Goal: Task Accomplishment & Management: Manage account settings

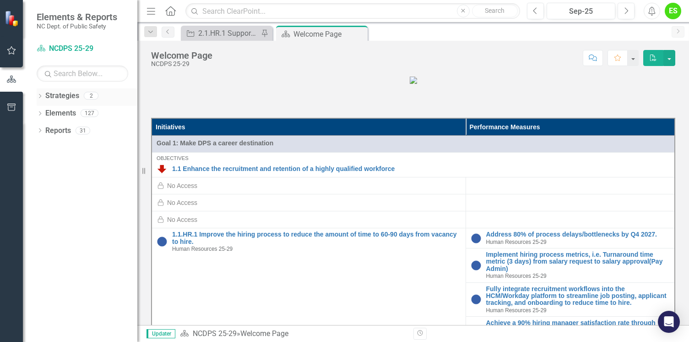
click at [62, 98] on link "Strategies" at bounding box center [62, 96] width 34 height 11
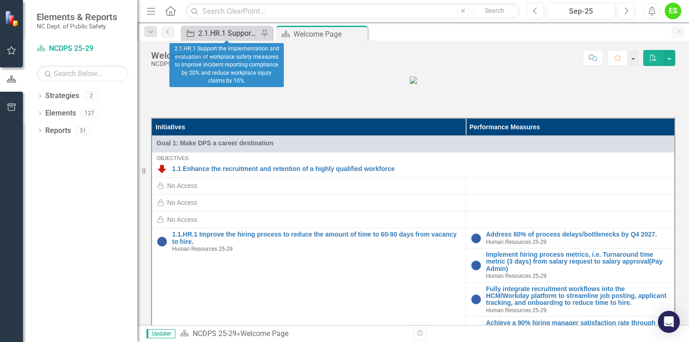
click at [202, 34] on div "2.1.HR.1 Support the implementation and evaluation of workplace safety measures…" at bounding box center [228, 32] width 60 height 11
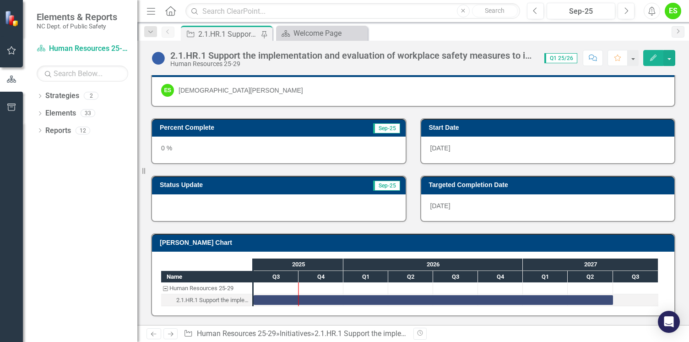
scroll to position [92, 0]
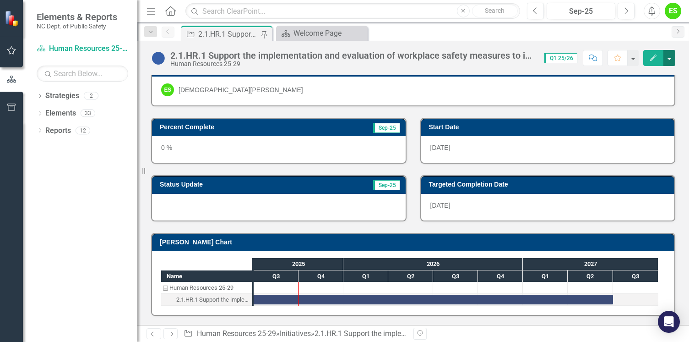
click at [670, 61] on button "button" at bounding box center [670, 58] width 12 height 16
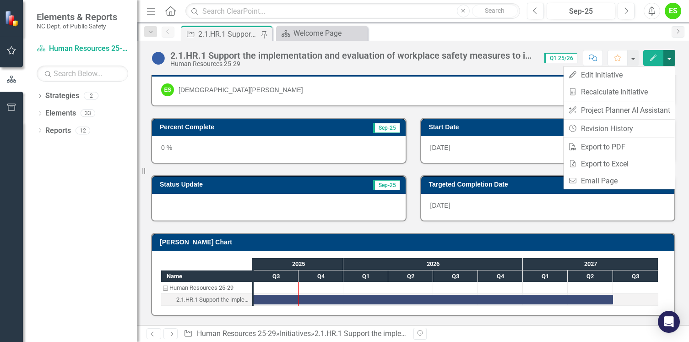
click at [670, 61] on button "button" at bounding box center [670, 58] width 12 height 16
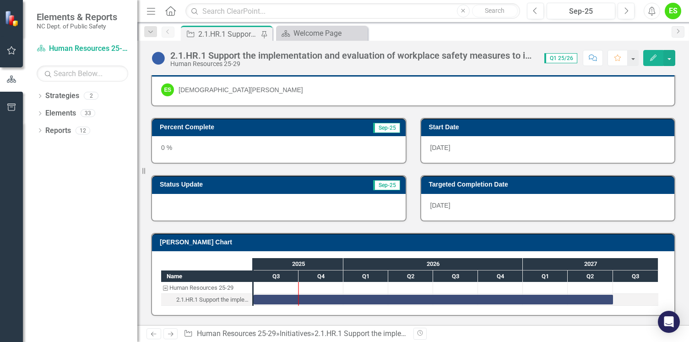
click at [569, 60] on span "Q1 25/26" at bounding box center [561, 58] width 33 height 10
drag, startPoint x: 569, startPoint y: 60, endPoint x: 633, endPoint y: 59, distance: 64.1
click at [633, 59] on button "button" at bounding box center [633, 58] width 12 height 16
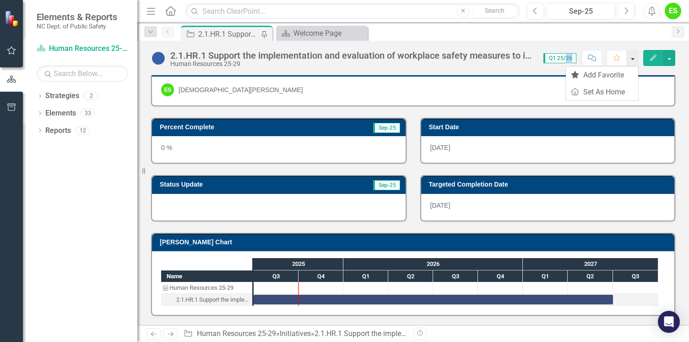
click at [633, 59] on button "button" at bounding box center [633, 58] width 12 height 16
click at [597, 56] on icon "Comment" at bounding box center [593, 58] width 8 height 6
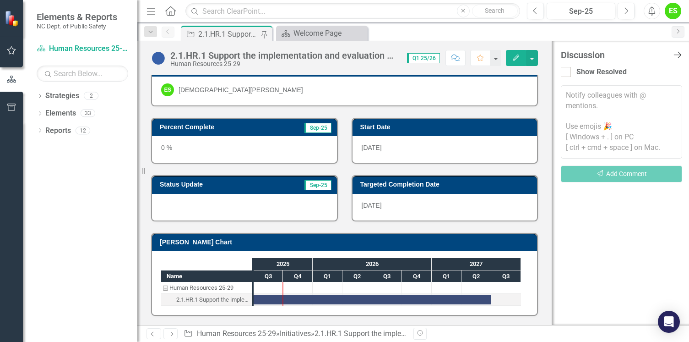
click at [679, 55] on icon "Close Discussion Bar" at bounding box center [677, 54] width 11 height 9
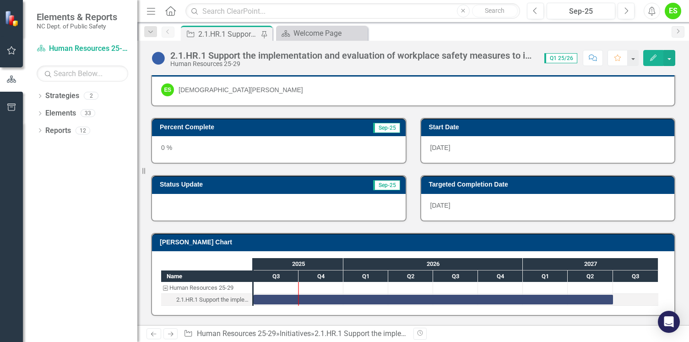
click at [652, 59] on icon "Edit" at bounding box center [654, 58] width 8 height 6
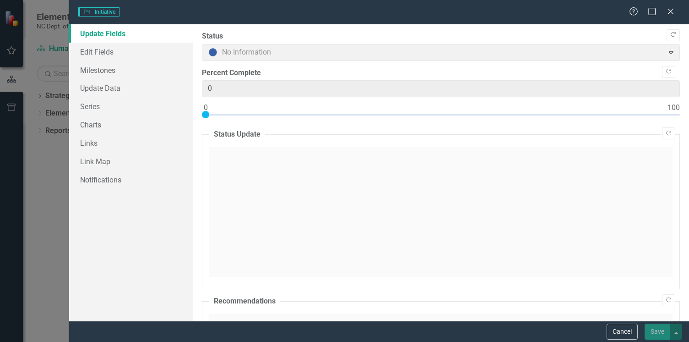
type input "0"
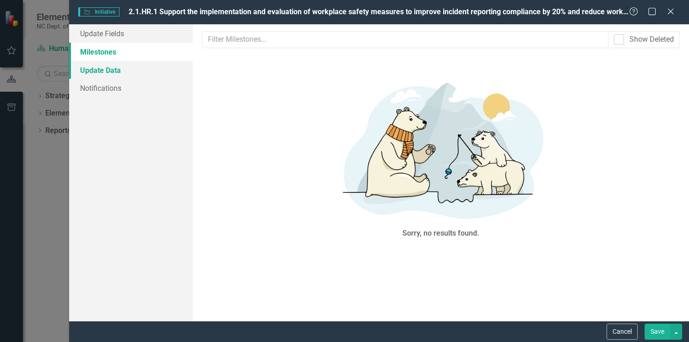
scroll to position [0, 0]
click at [107, 71] on link "Update Data" at bounding box center [131, 70] width 124 height 18
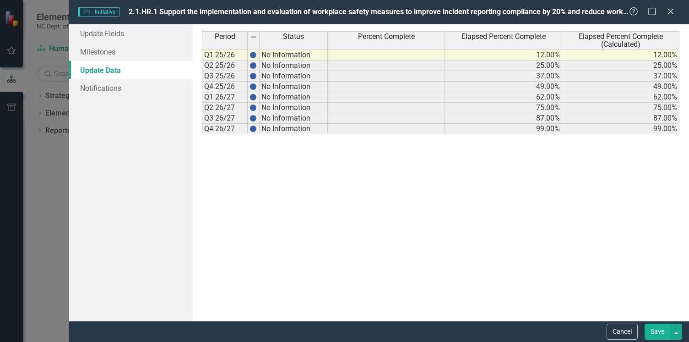
click at [385, 53] on td at bounding box center [386, 54] width 117 height 11
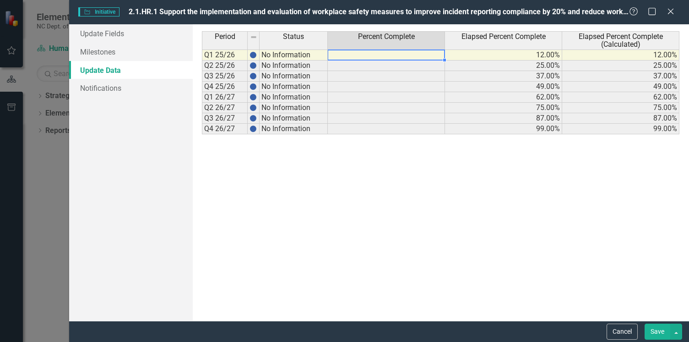
click at [282, 54] on td "No Information" at bounding box center [294, 54] width 68 height 11
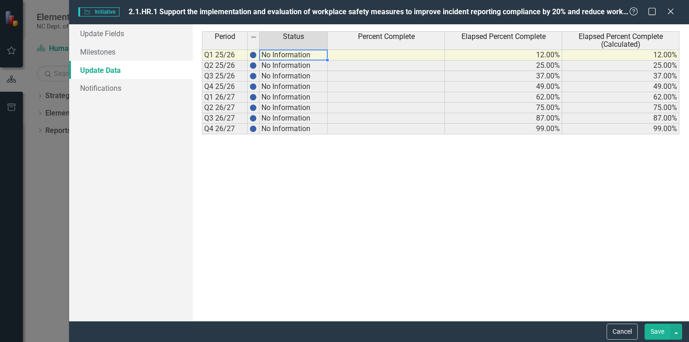
click at [280, 57] on td "No Information" at bounding box center [294, 54] width 68 height 11
click at [677, 336] on button "button" at bounding box center [677, 331] width 12 height 16
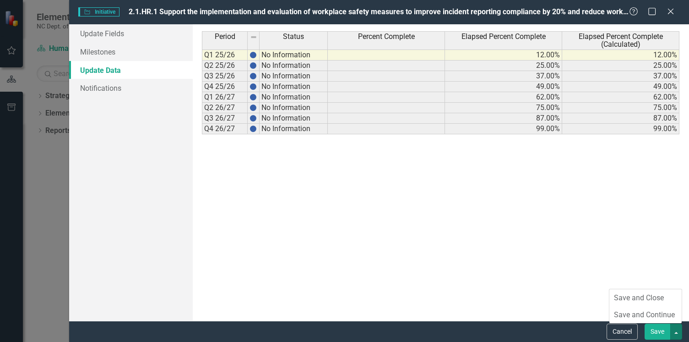
click at [471, 197] on div "Period Status Percent Complete Elapsed Percent Complete Elapsed Percent Complet…" at bounding box center [441, 172] width 478 height 283
click at [299, 49] on th "Status" at bounding box center [294, 40] width 68 height 18
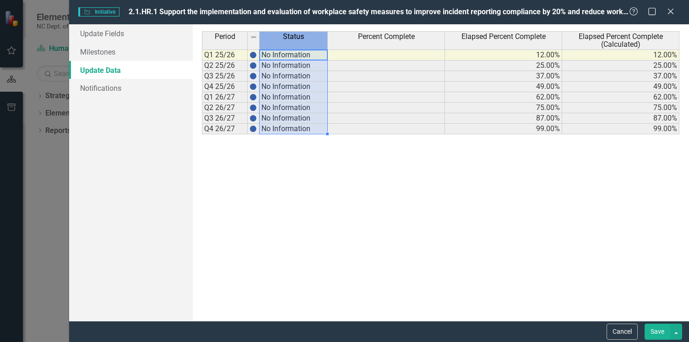
click at [299, 53] on td "No Information" at bounding box center [294, 54] width 68 height 11
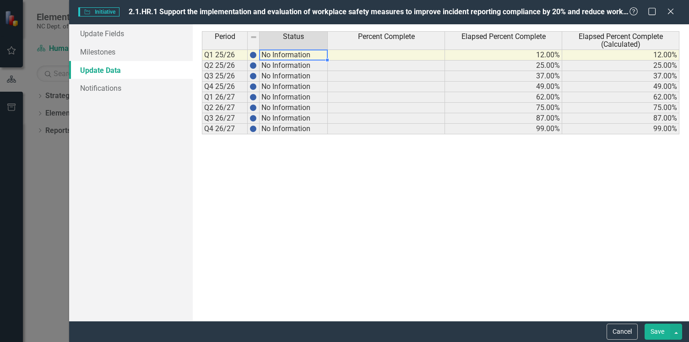
click at [301, 56] on td "No Information" at bounding box center [294, 54] width 68 height 11
click at [350, 55] on td at bounding box center [386, 54] width 117 height 11
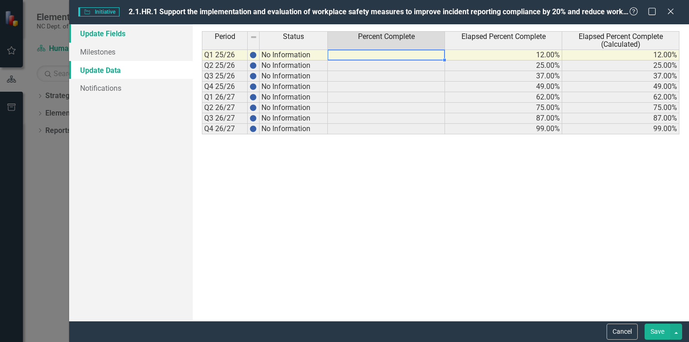
click at [116, 39] on link "Update Fields" at bounding box center [131, 33] width 124 height 18
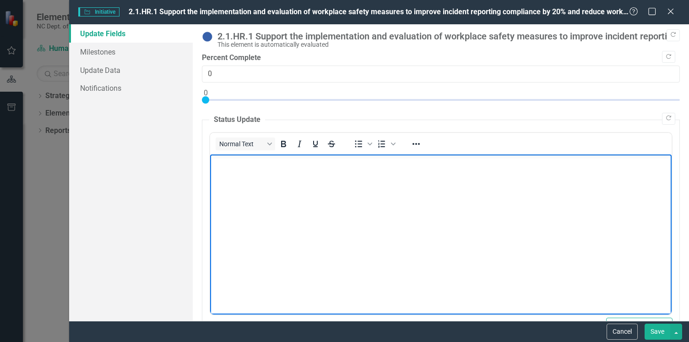
click at [410, 201] on body "Rich Text Area. Press ALT-0 for help." at bounding box center [441, 222] width 462 height 137
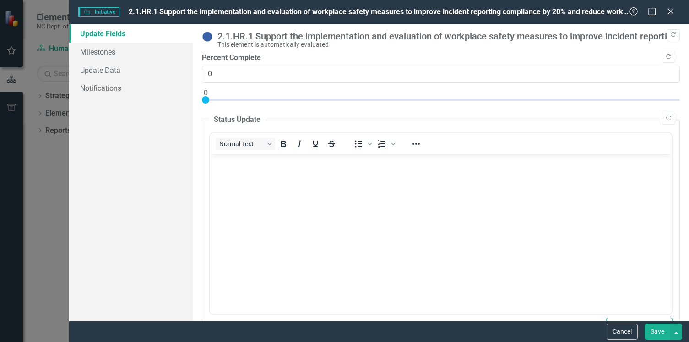
click at [405, 193] on body "Rich Text Area. Press ALT-0 for help." at bounding box center [441, 222] width 462 height 137
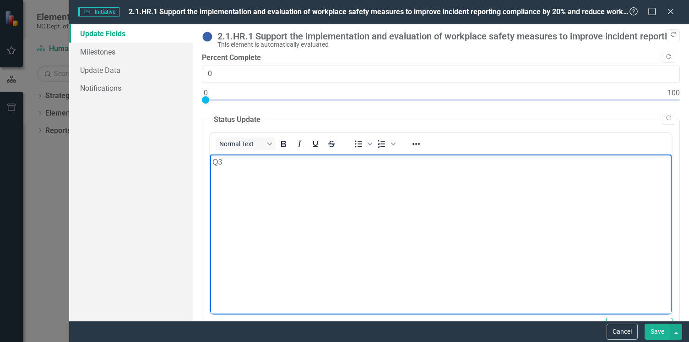
click at [489, 177] on body "Q3" at bounding box center [441, 222] width 462 height 137
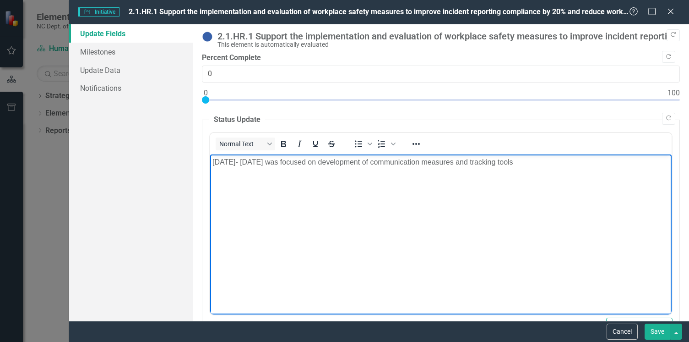
click at [576, 172] on body "[DATE]- [DATE] was focused on development of communication measures and trackin…" at bounding box center [441, 222] width 462 height 137
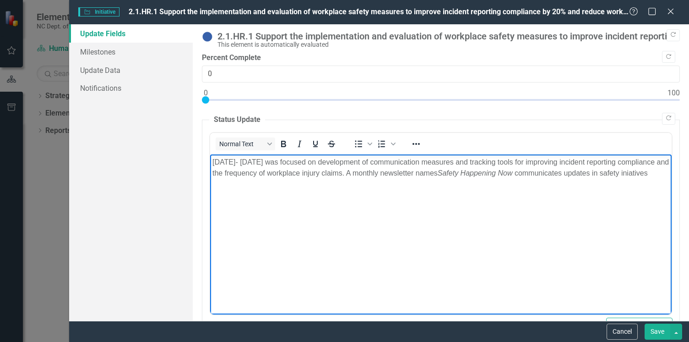
click at [327, 178] on p "[DATE]- [DATE] was focused on development of communication measures and trackin…" at bounding box center [441, 167] width 457 height 22
click at [271, 178] on p "[DATE]- [DATE] was focused on development of communication measures and trackin…" at bounding box center [441, 167] width 457 height 22
click at [266, 178] on p "[DATE]- [DATE] was focused on development of communication measures and trackin…" at bounding box center [441, 167] width 457 height 22
drag, startPoint x: 266, startPoint y: 181, endPoint x: 236, endPoint y: 180, distance: 29.3
click at [236, 178] on p "[DATE]- [DATE] was focused on development of communication measures and trackin…" at bounding box center [441, 167] width 457 height 22
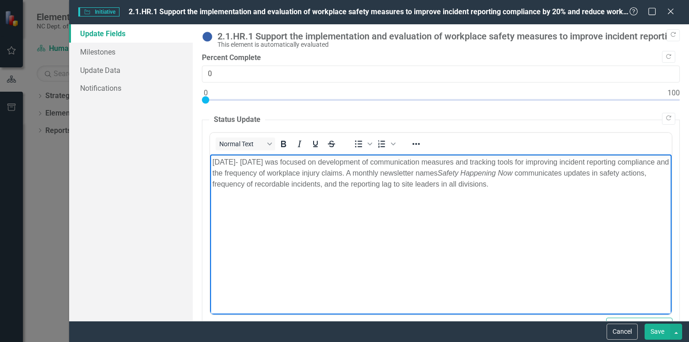
click at [401, 185] on span "﻿ communicates updates in safety actions, frequency of recordable incidents, an…" at bounding box center [430, 178] width 434 height 19
click at [401, 182] on span "﻿ communicates updates in safety actions, frequency of recordable incidents, an…" at bounding box center [430, 178] width 434 height 19
click at [622, 188] on p "[DATE]- [DATE] was focused on development of communication measures and trackin…" at bounding box center [441, 172] width 457 height 33
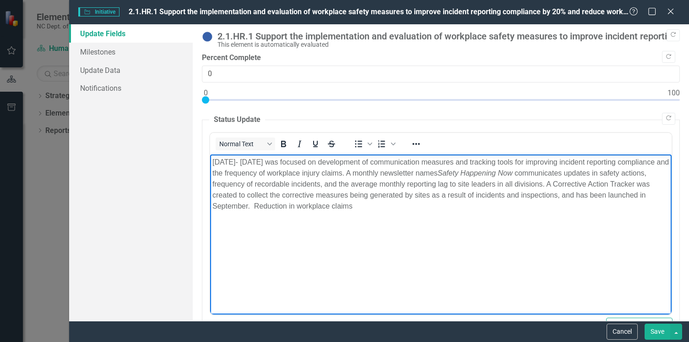
click at [294, 208] on span "﻿ communicates updates in safety actions, frequency of recordable incidents, an…" at bounding box center [432, 189] width 438 height 41
click at [503, 215] on body "[DATE]- [DATE] was focused on development of communication measures and trackin…" at bounding box center [441, 222] width 462 height 137
click at [607, 207] on p "[DATE]- [DATE] was focused on development of communication measures and trackin…" at bounding box center [441, 183] width 457 height 55
drag, startPoint x: 604, startPoint y: 205, endPoint x: 575, endPoint y: 208, distance: 29.4
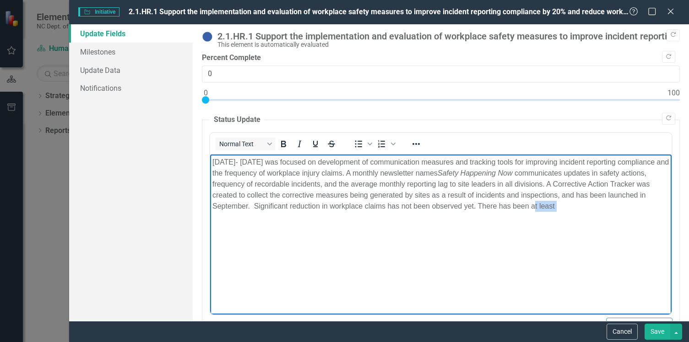
click at [575, 208] on p "[DATE]- [DATE] was focused on development of communication measures and trackin…" at bounding box center [441, 183] width 457 height 55
click at [658, 207] on p "[DATE]- [DATE] was focused on development of communication measures and trackin…" at bounding box center [441, 183] width 457 height 55
click at [317, 211] on p "[DATE]- [DATE] was focused on development of communication measures and trackin…" at bounding box center [441, 183] width 457 height 55
click at [286, 216] on span "﻿ communicates updates in safety actions, frequency of recordable incidents, an…" at bounding box center [432, 195] width 439 height 52
click at [371, 221] on p "[DATE]- [DATE] was focused on development of communication measures and trackin…" at bounding box center [441, 189] width 457 height 66
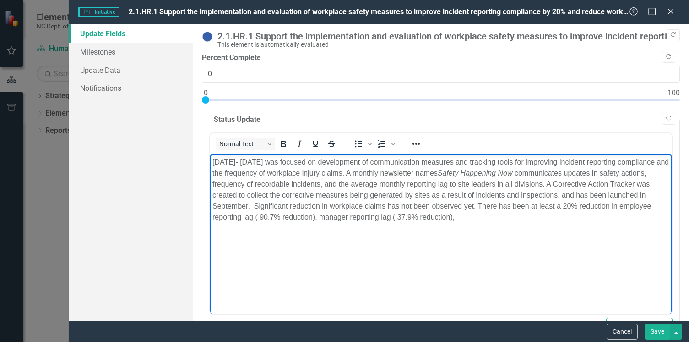
click at [501, 217] on p "[DATE]- [DATE] was focused on development of communication measures and trackin…" at bounding box center [441, 189] width 457 height 66
click at [514, 214] on p "[DATE]- [DATE] was focused on development of communication measures and trackin…" at bounding box center [441, 189] width 457 height 66
click at [489, 213] on span "﻿ communicates updates in safety actions, frequency of recordable incidents, an…" at bounding box center [432, 195] width 439 height 52
click at [254, 222] on p "[DATE]- [DATE] was focused on development of communication measures and trackin…" at bounding box center [441, 189] width 457 height 66
click at [285, 240] on body "[DATE]- [DATE] was focused on development of communication measures and trackin…" at bounding box center [441, 222] width 462 height 137
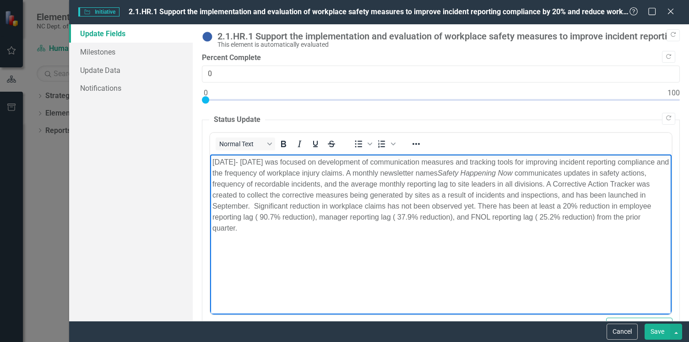
click at [283, 227] on p "[DATE]- [DATE] was focused on development of communication measures and trackin…" at bounding box center [441, 194] width 457 height 77
drag, startPoint x: 302, startPoint y: 230, endPoint x: 295, endPoint y: 229, distance: 7.8
click at [280, 227] on span "﻿ communicates updates in safety actions, frequency of recordable incidents, an…" at bounding box center [440, 200] width 455 height 63
click at [301, 228] on span "﻿ communicates updates in safety actions, frequency of recordable incidents, an…" at bounding box center [440, 200] width 455 height 63
click at [316, 227] on span "﻿ communicates updates in safety actions, frequency of recordable incidents, an…" at bounding box center [440, 200] width 455 height 63
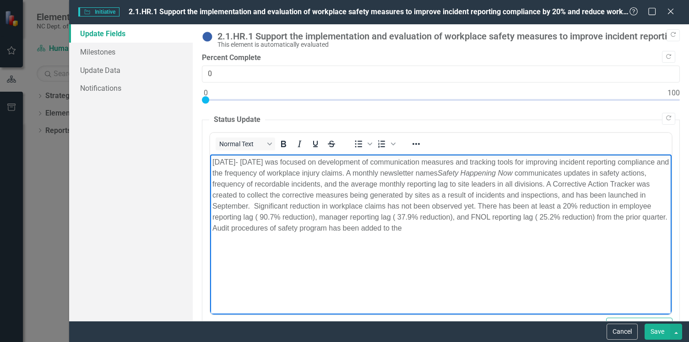
click at [318, 227] on span "﻿ communicates updates in safety actions, frequency of recordable incidents, an…" at bounding box center [440, 200] width 455 height 63
click at [483, 229] on p "[DATE]- [DATE] was focused on development of communication measures and trackin…" at bounding box center [441, 194] width 457 height 77
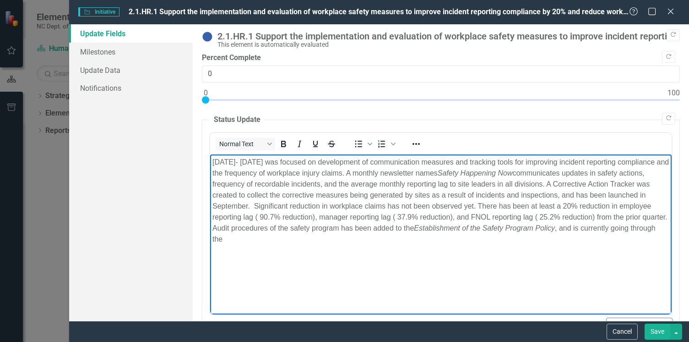
click at [276, 244] on p "[DATE]- [DATE] was focused on development of communication measures and trackin…" at bounding box center [441, 200] width 457 height 88
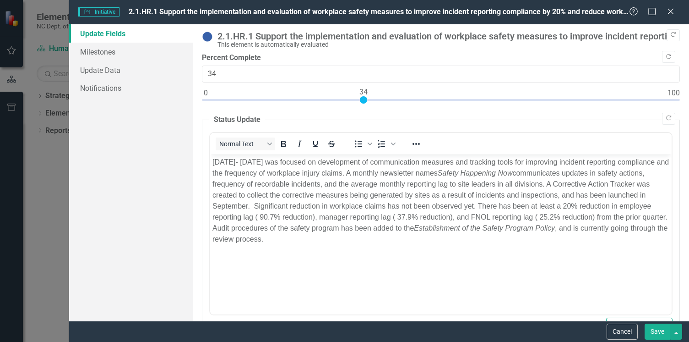
type input "30"
drag, startPoint x: 206, startPoint y: 101, endPoint x: 343, endPoint y: 104, distance: 137.0
click at [343, 104] on div at bounding box center [441, 101] width 478 height 11
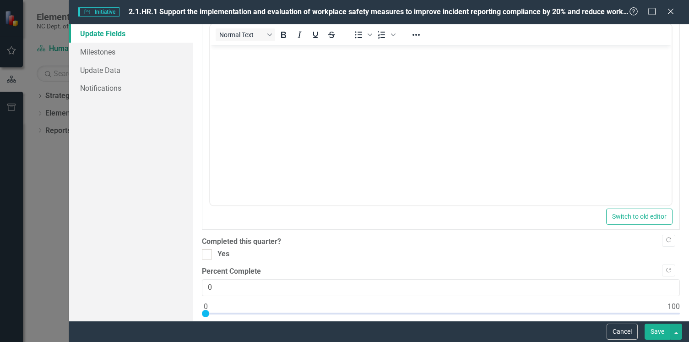
scroll to position [354, 0]
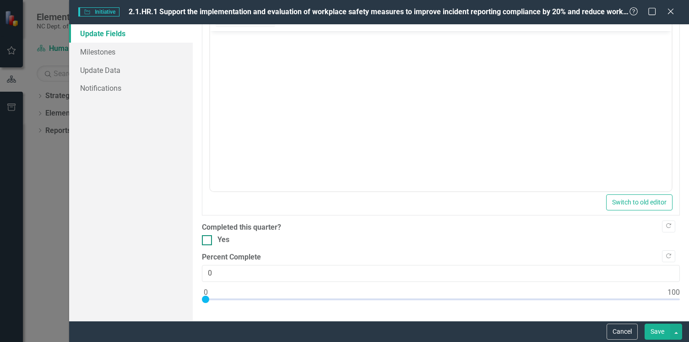
click at [207, 238] on input "Yes" at bounding box center [205, 238] width 6 height 6
click at [203, 241] on input "Yes" at bounding box center [205, 238] width 6 height 6
checkbox input "false"
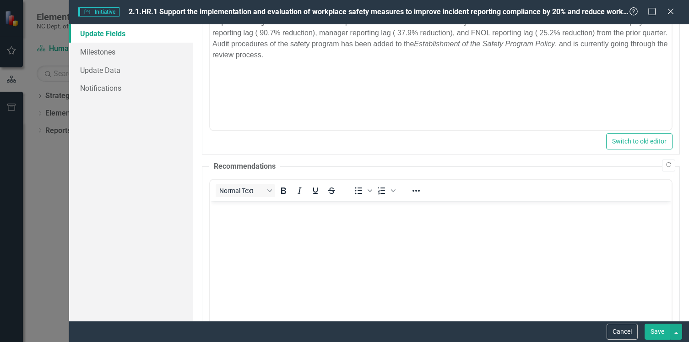
scroll to position [211, 0]
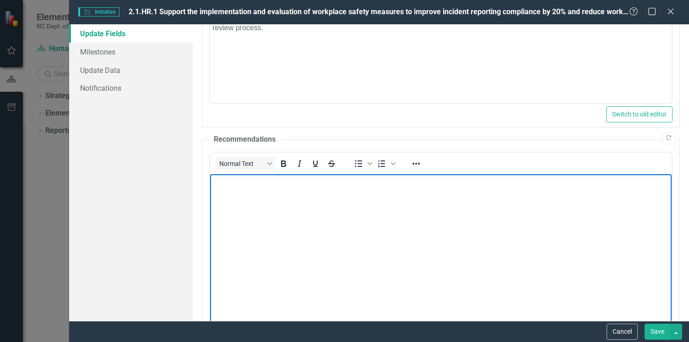
click at [377, 213] on body "Rich Text Area. Press ALT-0 for help." at bounding box center [441, 242] width 462 height 137
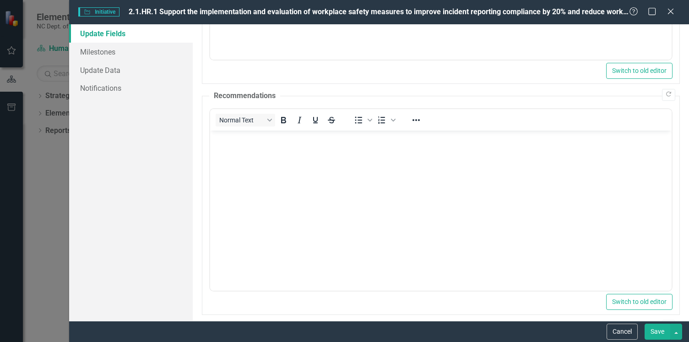
scroll to position [255, 0]
click at [378, 194] on body "Rich Text Area. Press ALT-0 for help." at bounding box center [441, 198] width 462 height 137
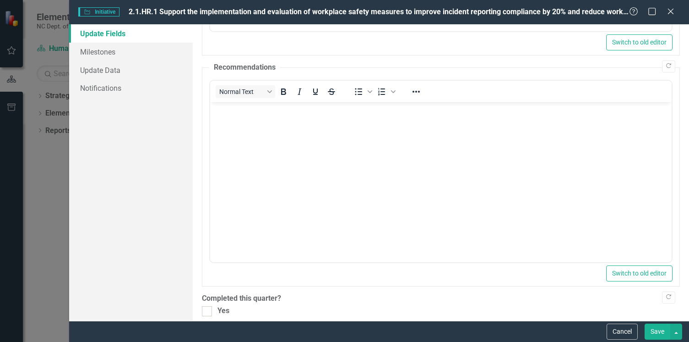
scroll to position [263, 0]
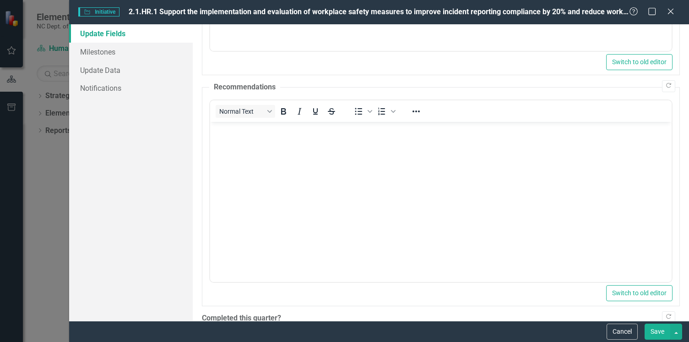
click at [512, 192] on body "Rich Text Area. Press ALT-0 for help." at bounding box center [441, 189] width 462 height 137
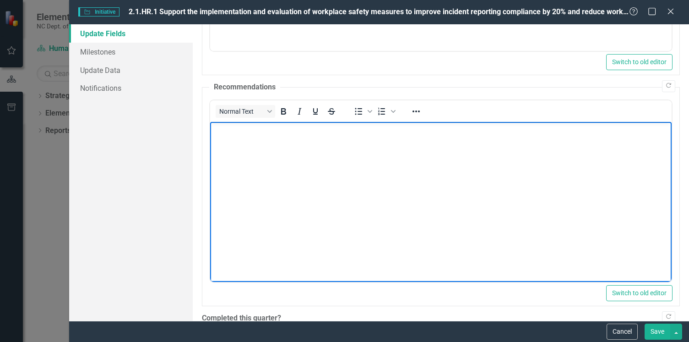
click at [517, 148] on body "Rich Text Area. Press ALT-0 for help." at bounding box center [441, 189] width 462 height 137
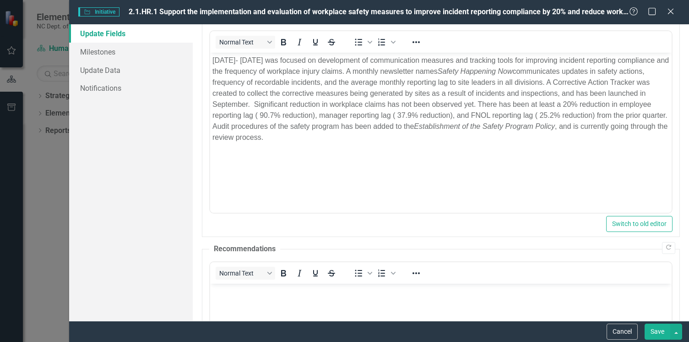
scroll to position [103, 0]
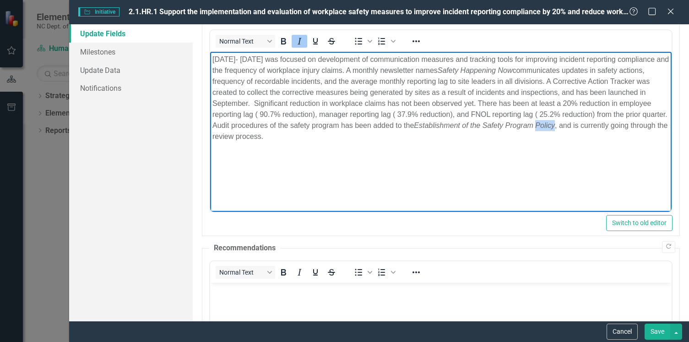
drag, startPoint x: 600, startPoint y: 126, endPoint x: 580, endPoint y: 126, distance: 19.7
click at [555, 126] on em "Establishment of the Safety Program Policy" at bounding box center [484, 125] width 141 height 8
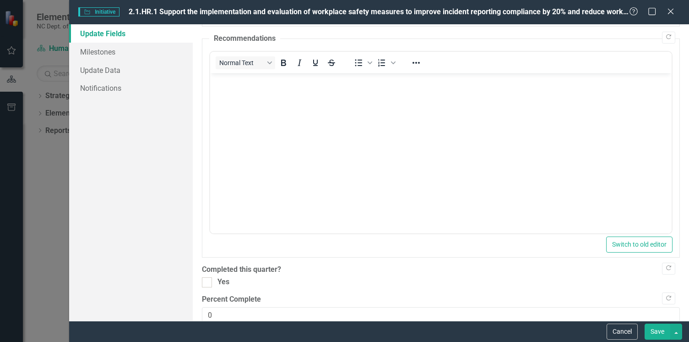
scroll to position [234, 0]
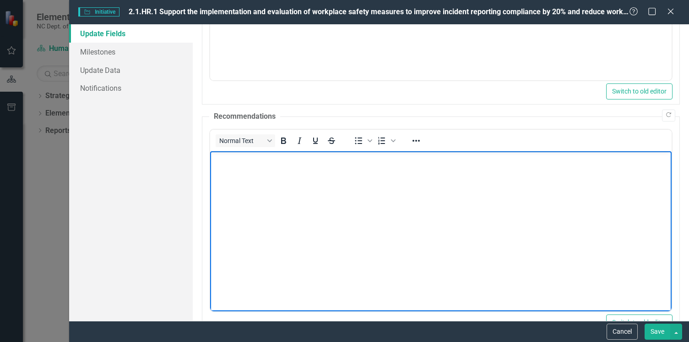
click at [462, 176] on body "Rich Text Area. Press ALT-0 for help." at bounding box center [441, 219] width 462 height 137
click at [392, 159] on p "Utilize the corrective action tracker to extend site spec" at bounding box center [441, 158] width 457 height 11
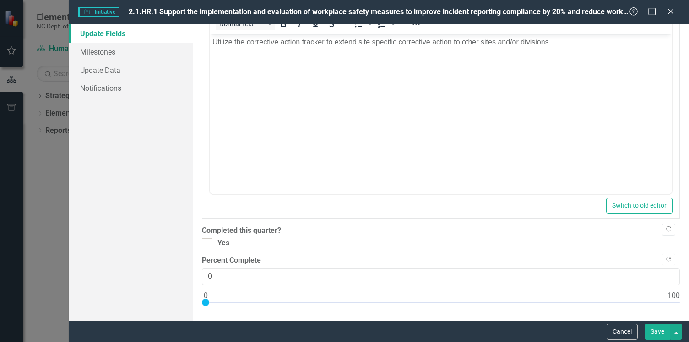
scroll to position [354, 0]
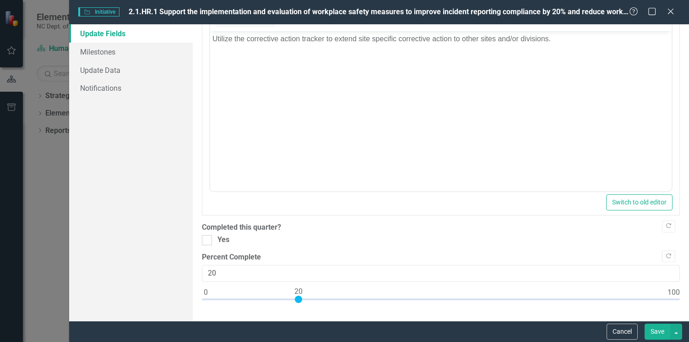
drag, startPoint x: 206, startPoint y: 299, endPoint x: 297, endPoint y: 301, distance: 91.2
click at [297, 301] on div at bounding box center [298, 298] width 7 height 7
type input "15"
drag, startPoint x: 298, startPoint y: 301, endPoint x: 274, endPoint y: 299, distance: 23.4
click at [274, 299] on div at bounding box center [275, 298] width 7 height 7
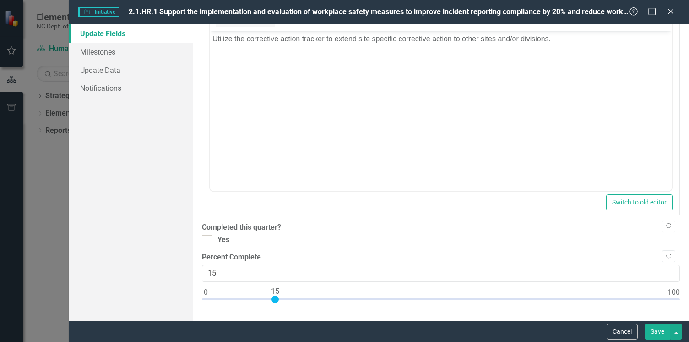
click at [655, 332] on button "Save" at bounding box center [658, 331] width 26 height 16
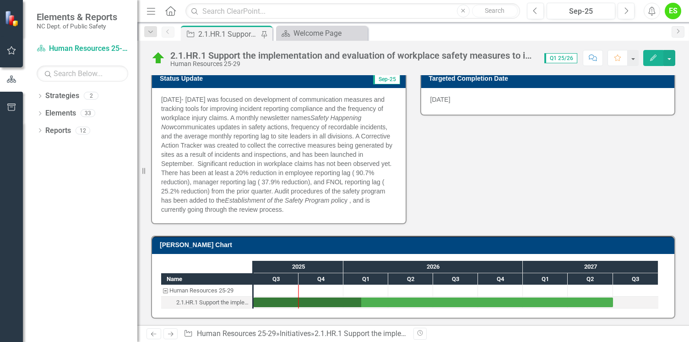
scroll to position [200, 0]
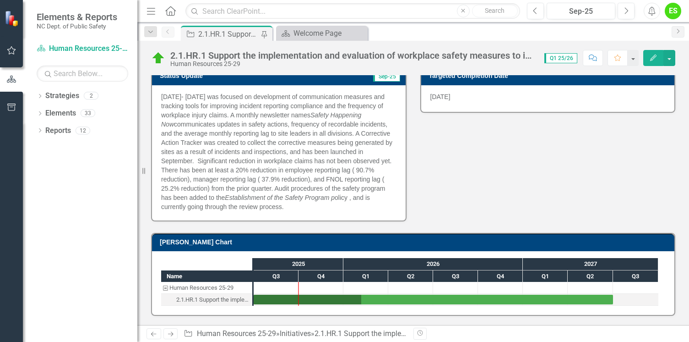
click at [363, 306] on div "Name Human Resources 25-29 2.1.HR.1 Support the implementation and evaluation o…" at bounding box center [410, 282] width 498 height 49
click at [298, 302] on div "Task: Start date: 2025-07-01 End date: 2027-07-01" at bounding box center [434, 300] width 360 height 10
click at [672, 58] on button "button" at bounding box center [670, 58] width 12 height 16
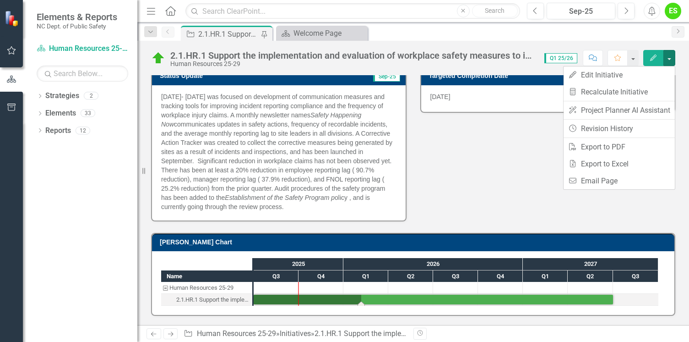
click at [511, 153] on div "Percent Complete Sep-25 30 % Status Update Sep-25 [DATE]- [DATE] was focused on…" at bounding box center [413, 110] width 538 height 224
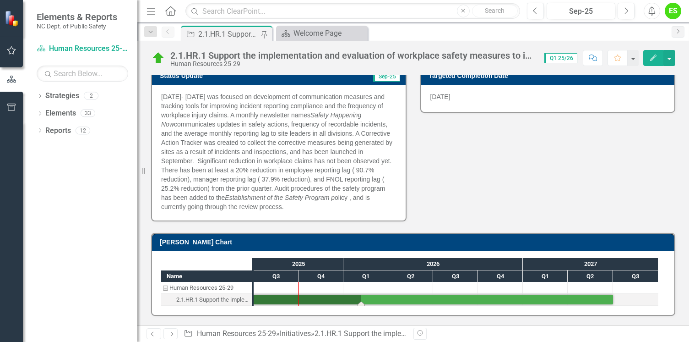
scroll to position [177, 0]
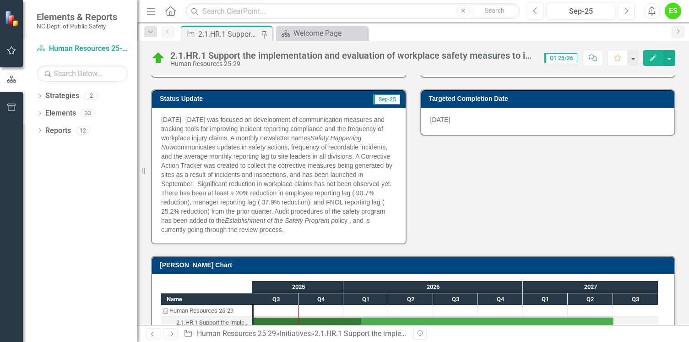
click at [87, 237] on div "Dropdown Strategies 2 Dropdown NCDPS 25-29 Human Resources 25-29 Dropdown Eleme…" at bounding box center [80, 214] width 115 height 253
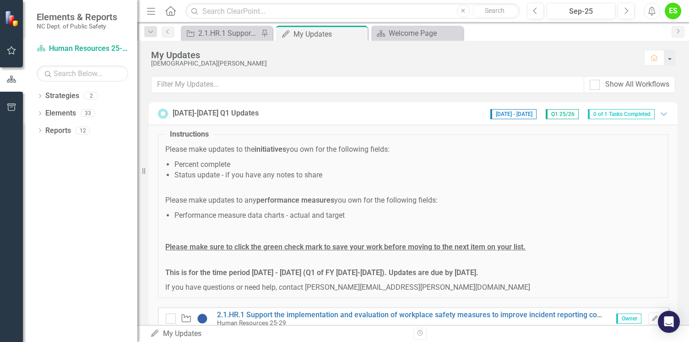
scroll to position [32, 0]
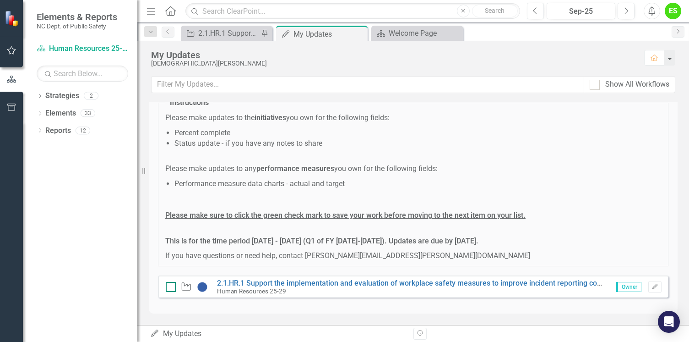
click at [173, 286] on div at bounding box center [171, 287] width 10 height 10
click at [172, 286] on input "checkbox" at bounding box center [169, 285] width 6 height 6
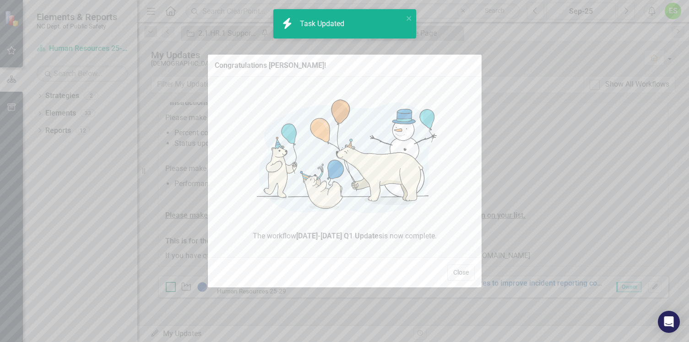
checkbox input "true"
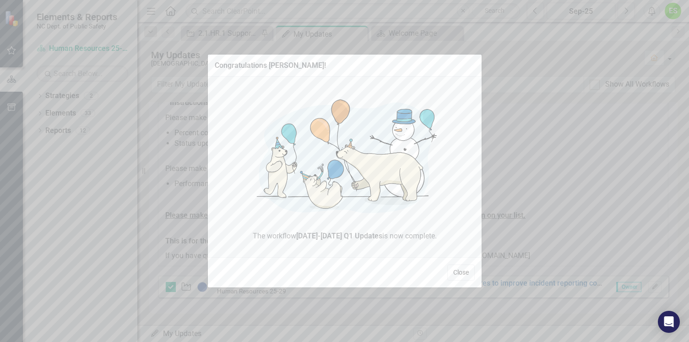
click at [464, 273] on button "Close" at bounding box center [461, 272] width 27 height 16
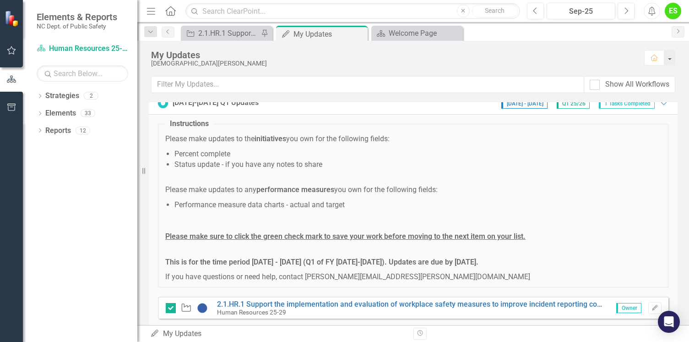
scroll to position [0, 0]
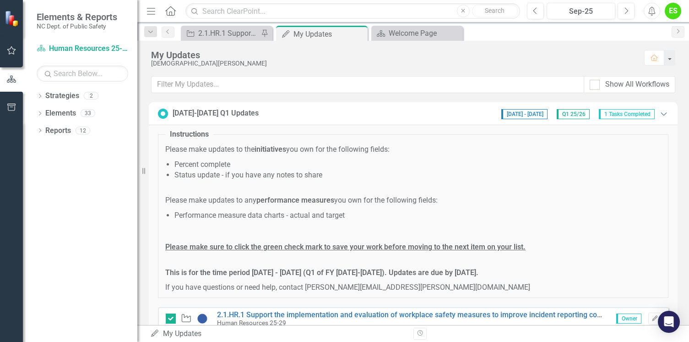
click at [660, 115] on icon "Expanded" at bounding box center [664, 113] width 9 height 7
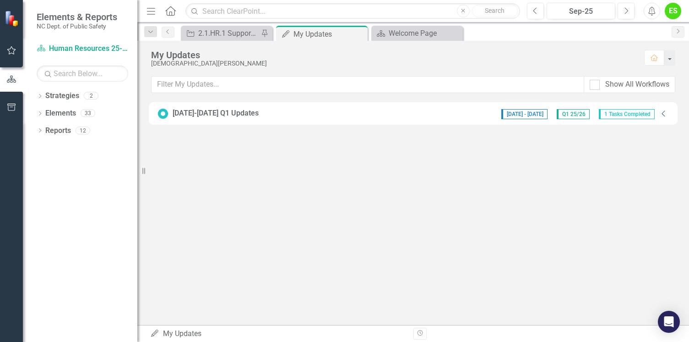
click at [656, 115] on div "9/2/25 - 10/5/25 Q1 25/26 1 Tasks Completed" at bounding box center [578, 113] width 163 height 11
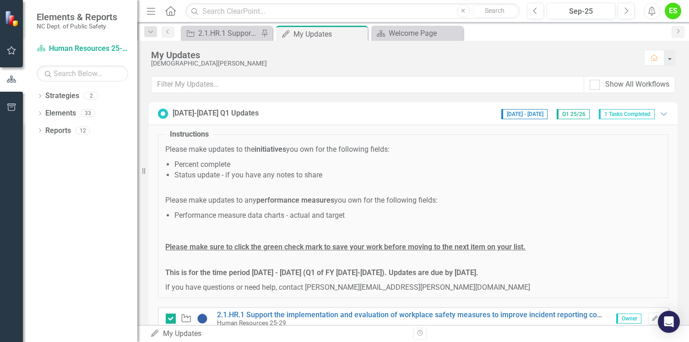
click at [564, 115] on span "Q1 25/26" at bounding box center [573, 114] width 33 height 10
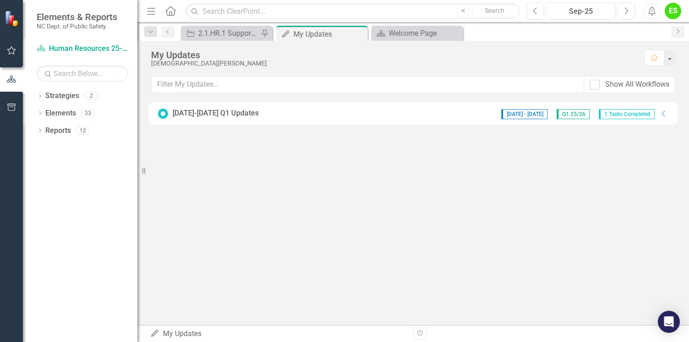
click at [564, 115] on span "Q1 25/26" at bounding box center [573, 114] width 33 height 10
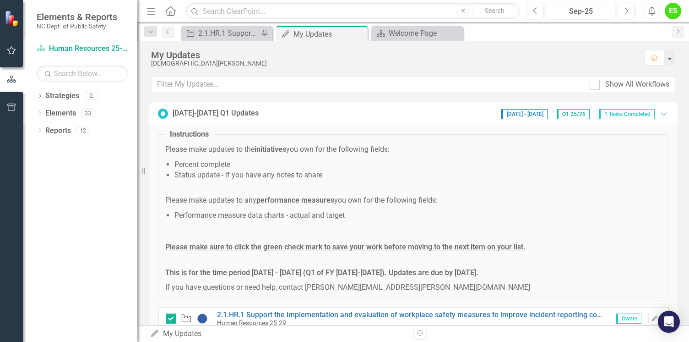
scroll to position [32, 0]
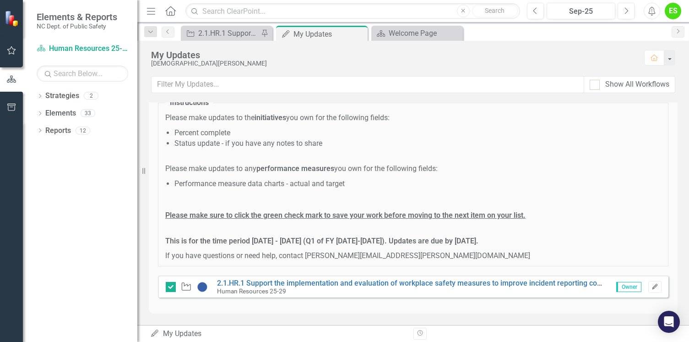
click at [652, 287] on icon "Edit" at bounding box center [655, 286] width 7 height 5
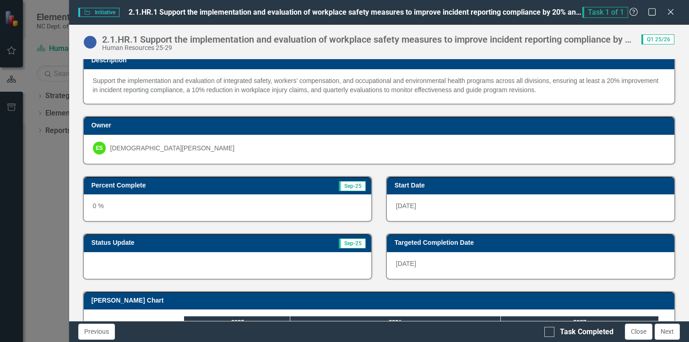
scroll to position [0, 0]
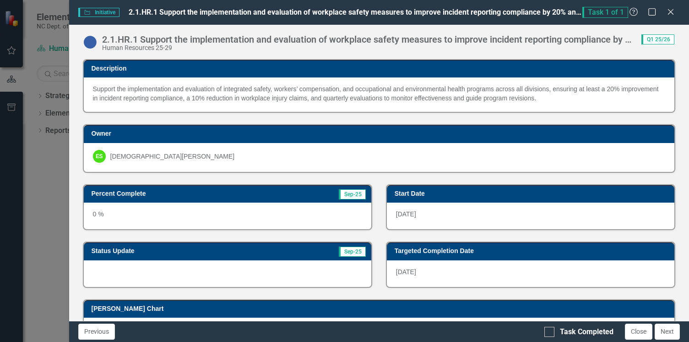
click at [656, 41] on span "Q1 25/26" at bounding box center [658, 39] width 33 height 10
drag, startPoint x: 656, startPoint y: 41, endPoint x: 656, endPoint y: 14, distance: 27.0
click at [656, 14] on icon "Maximize" at bounding box center [652, 11] width 11 height 9
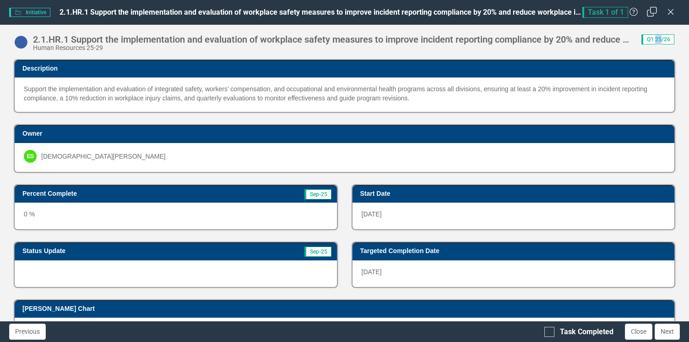
click at [656, 14] on icon "Restore" at bounding box center [652, 11] width 11 height 9
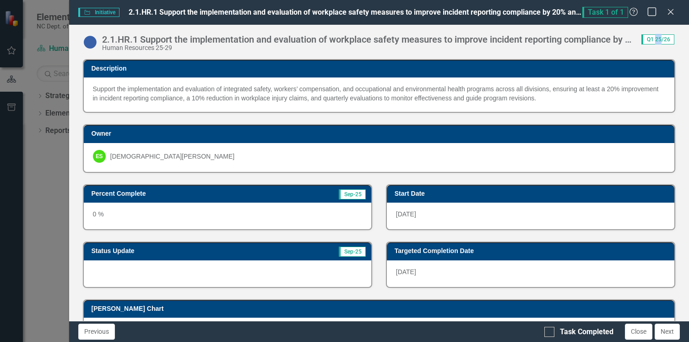
click at [656, 14] on icon "Maximize" at bounding box center [652, 11] width 11 height 9
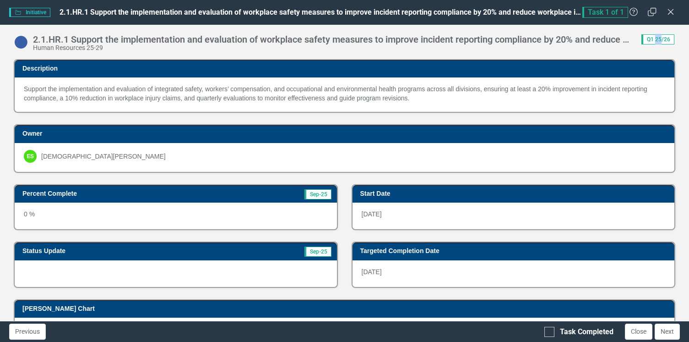
click at [427, 271] on div "[DATE]" at bounding box center [514, 273] width 323 height 27
click at [27, 13] on span "Initiative Initiative" at bounding box center [29, 12] width 41 height 9
